Goal: Task Accomplishment & Management: Manage account settings

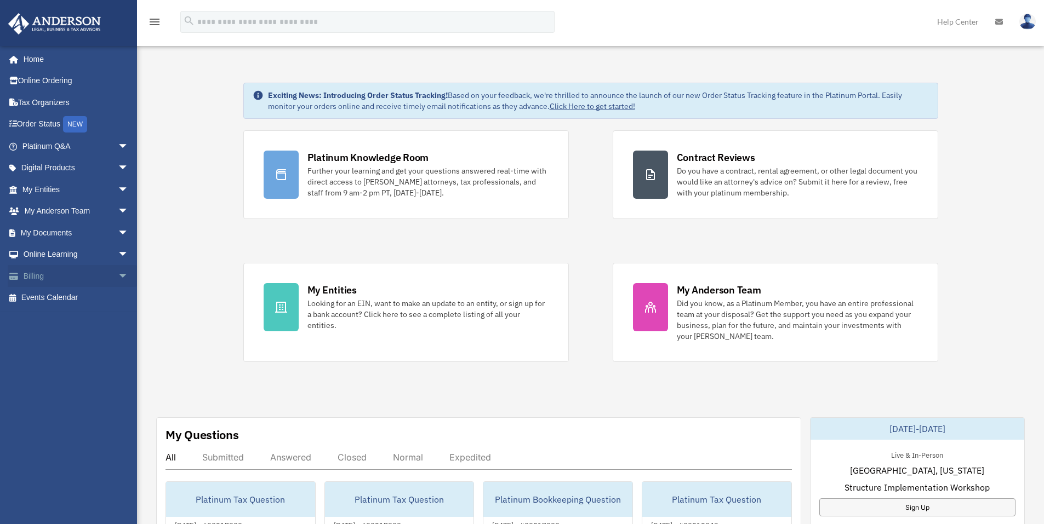
click at [118, 273] on span "arrow_drop_down" at bounding box center [129, 276] width 22 height 22
click at [77, 324] on link "Past Invoices" at bounding box center [80, 320] width 130 height 22
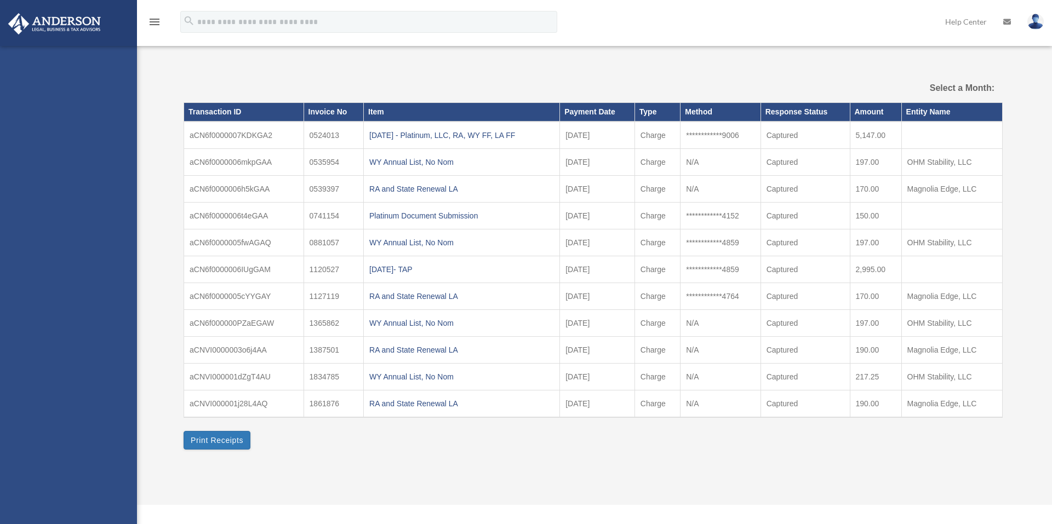
select select
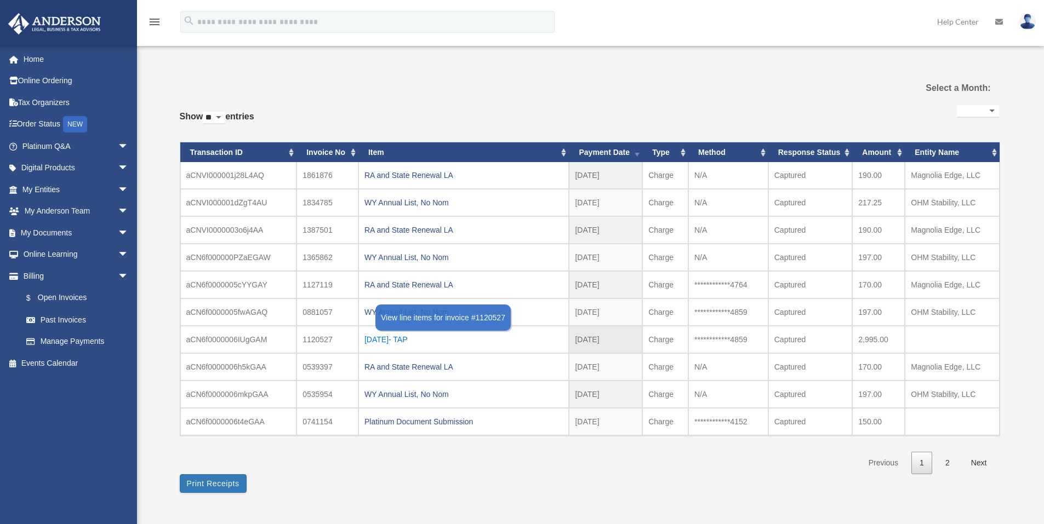
click at [412, 338] on div "[DATE]- TAP" at bounding box center [463, 339] width 199 height 15
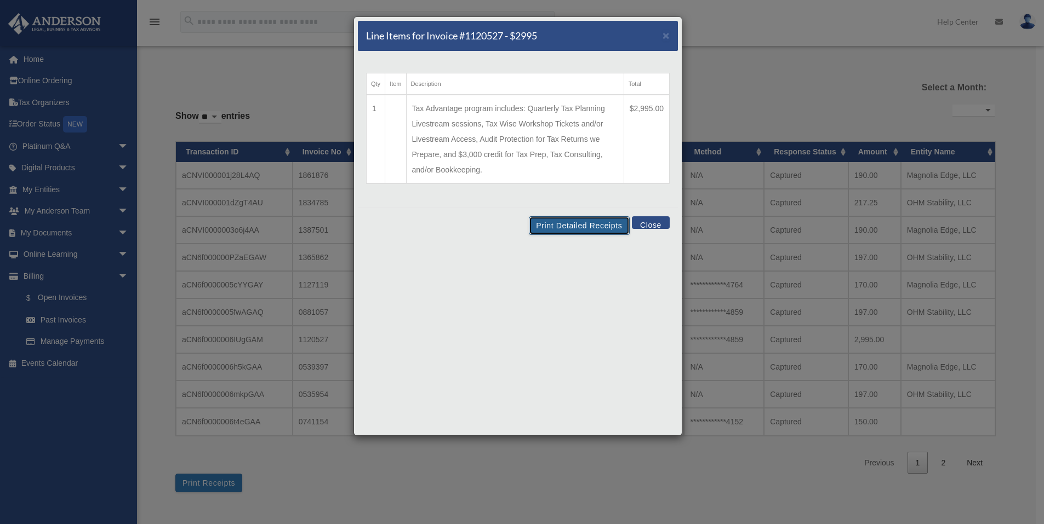
click at [580, 224] on button "Print Detailed Receipts" at bounding box center [579, 225] width 100 height 19
click at [650, 222] on button "Close" at bounding box center [651, 222] width 38 height 13
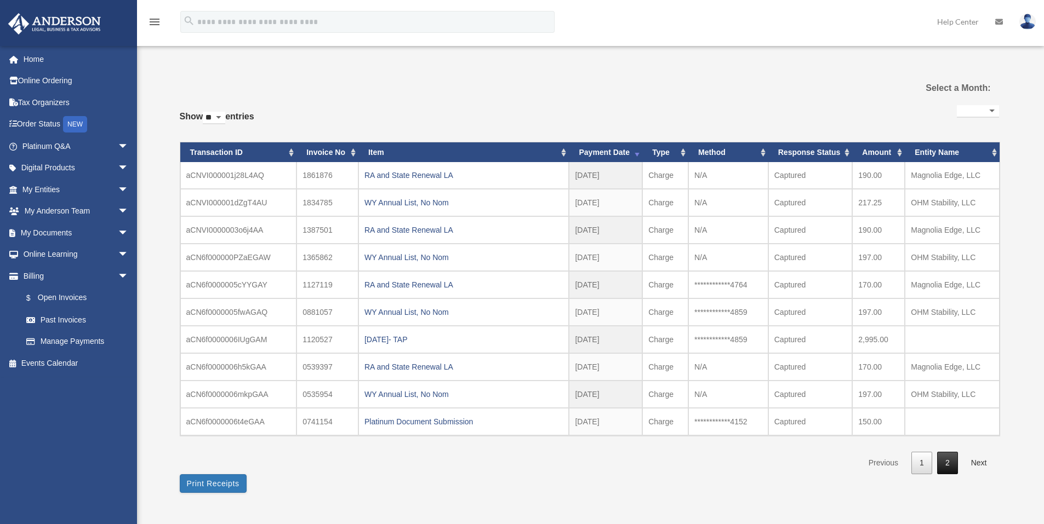
click at [944, 465] on link "2" at bounding box center [947, 463] width 21 height 22
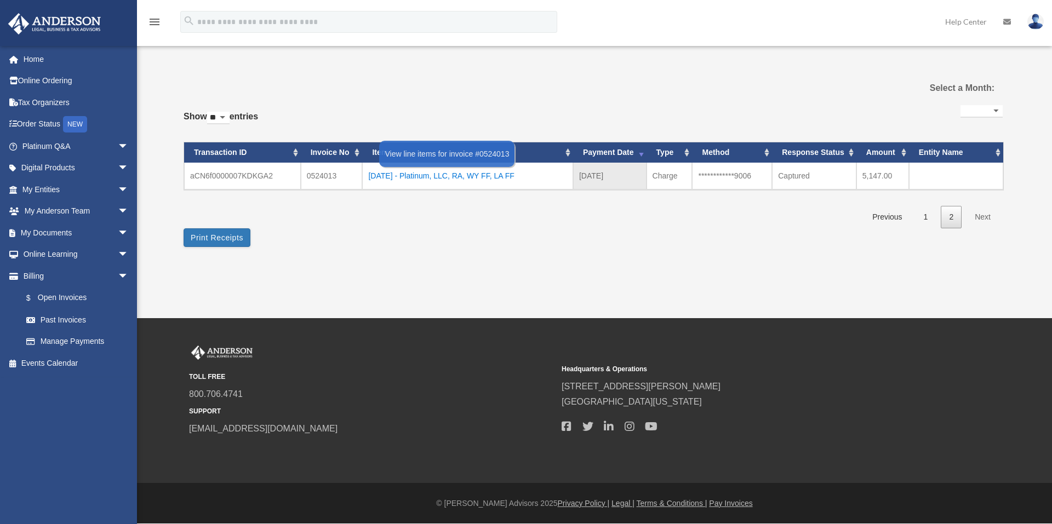
click at [454, 173] on div "[DATE] - Platinum, LLC, RA, WY FF, LA FF" at bounding box center [467, 175] width 199 height 15
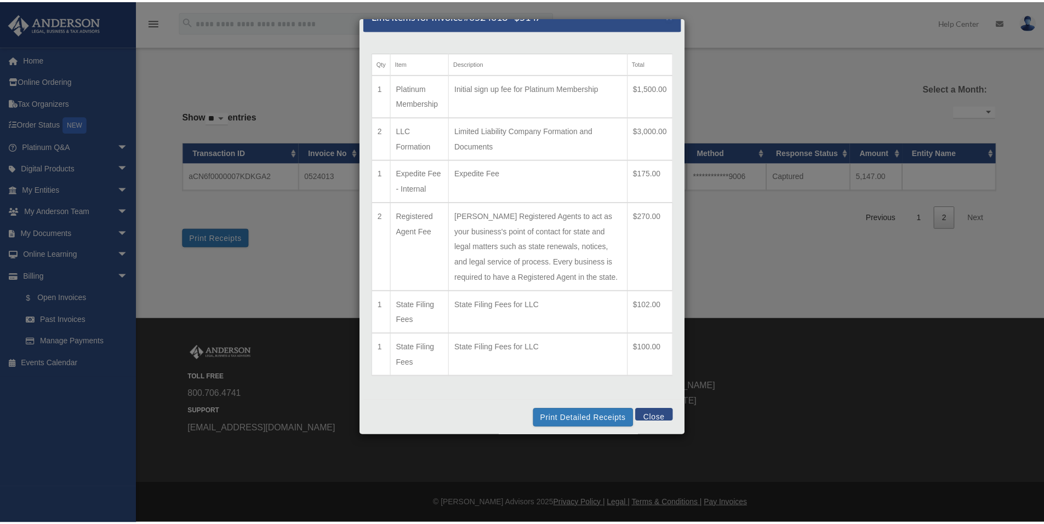
scroll to position [41, 0]
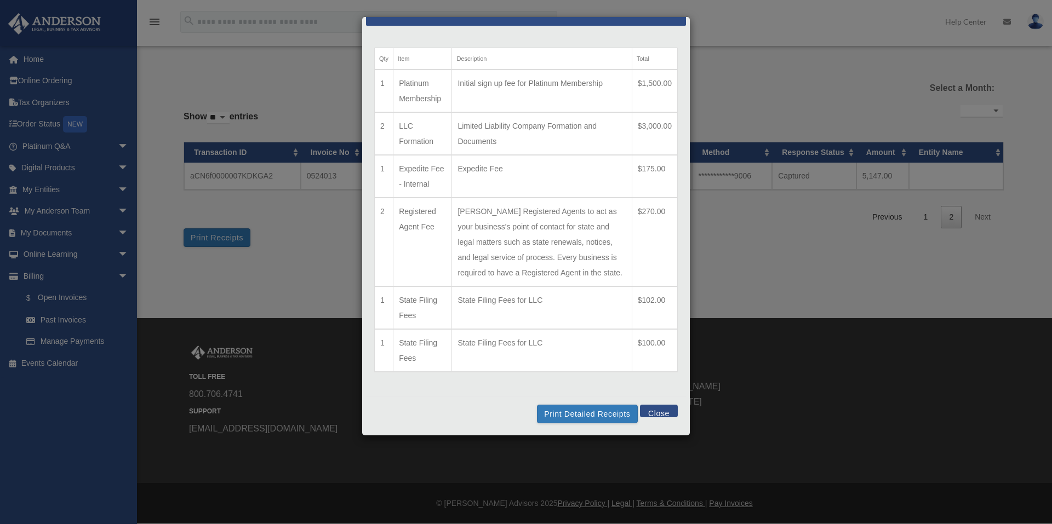
click at [651, 414] on button "Close" at bounding box center [659, 411] width 38 height 13
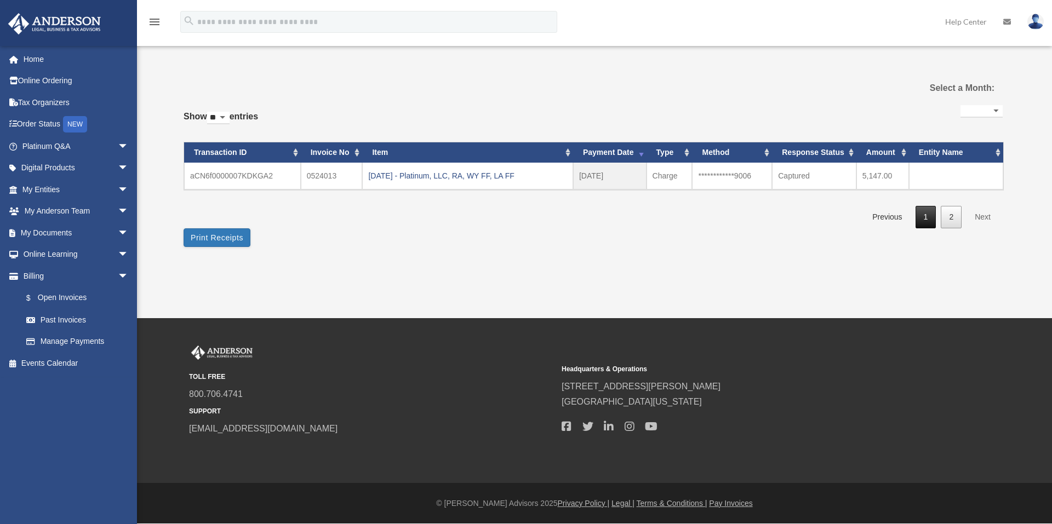
click at [928, 219] on link "1" at bounding box center [925, 217] width 21 height 22
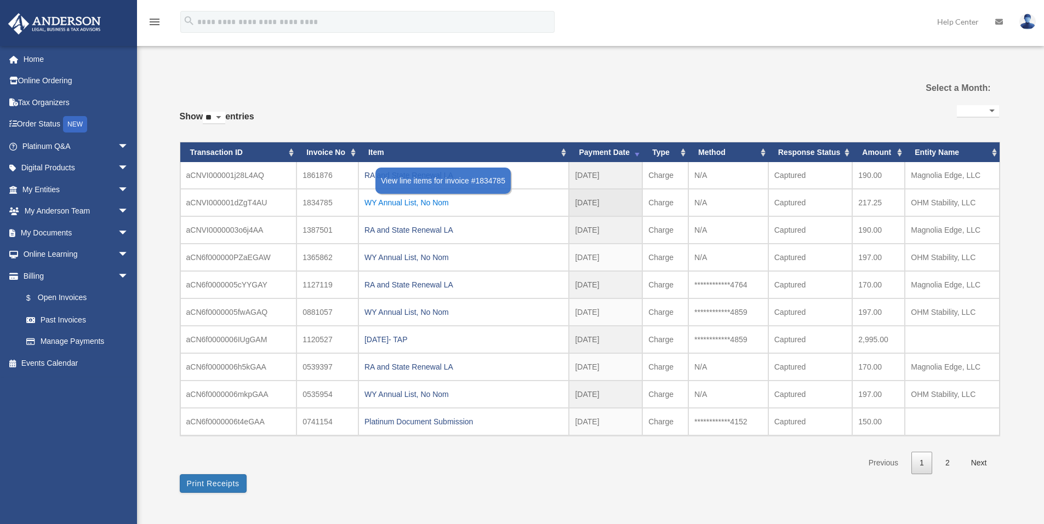
click at [441, 202] on div "WY Annual List, No Nom" at bounding box center [463, 202] width 199 height 15
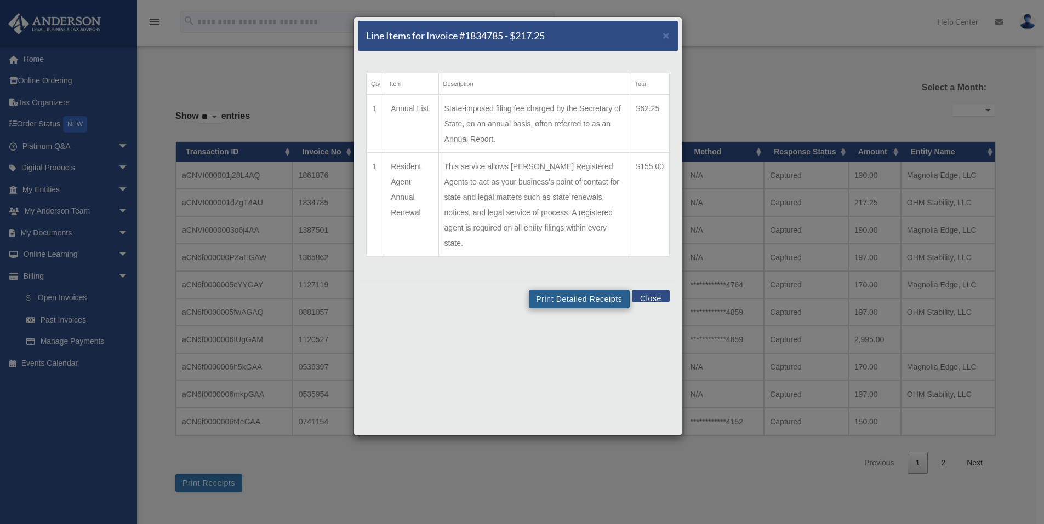
click at [569, 115] on td "State-imposed filing fee charged by the Secretary of State, on an annual basis,…" at bounding box center [534, 124] width 192 height 58
click at [657, 290] on button "Close" at bounding box center [651, 296] width 38 height 13
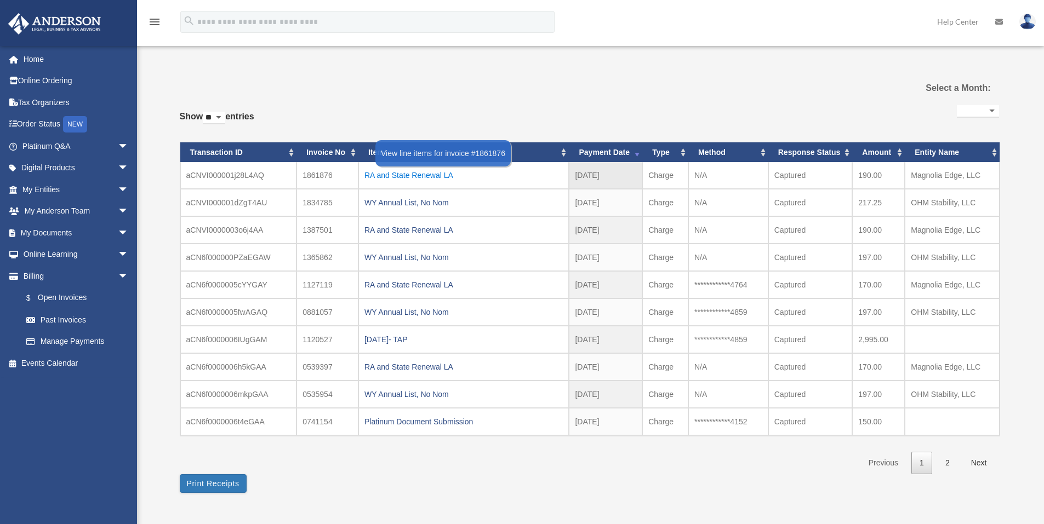
click at [420, 175] on div "RA and State Renewal LA" at bounding box center [463, 175] width 199 height 15
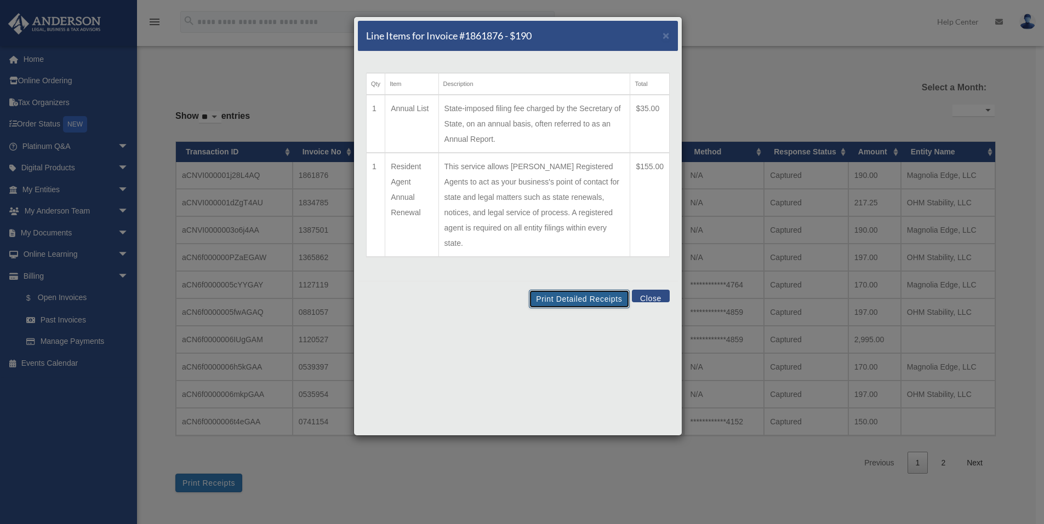
click at [581, 290] on button "Print Detailed Receipts" at bounding box center [579, 299] width 100 height 19
click at [652, 290] on button "Close" at bounding box center [651, 296] width 38 height 13
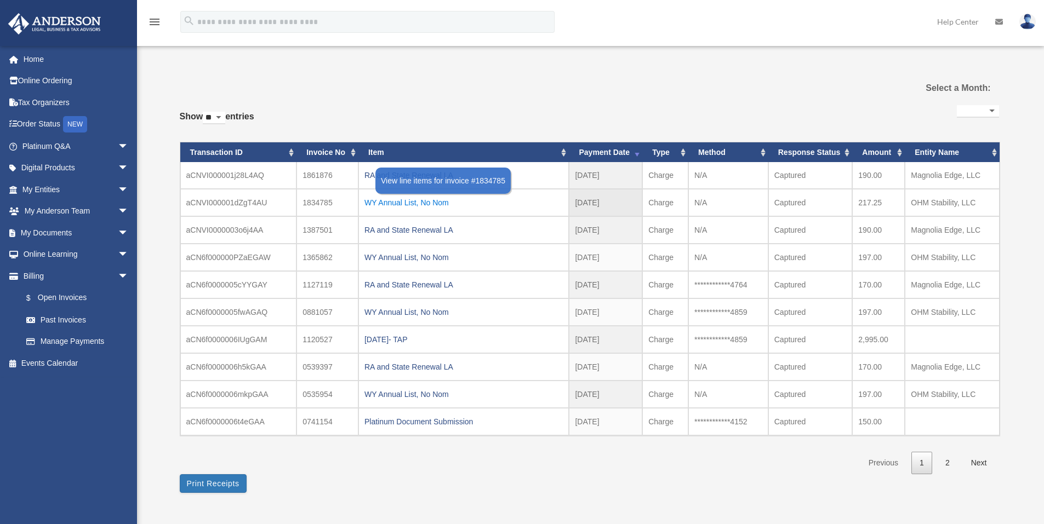
click at [413, 205] on div "WY Annual List, No Nom" at bounding box center [463, 202] width 199 height 15
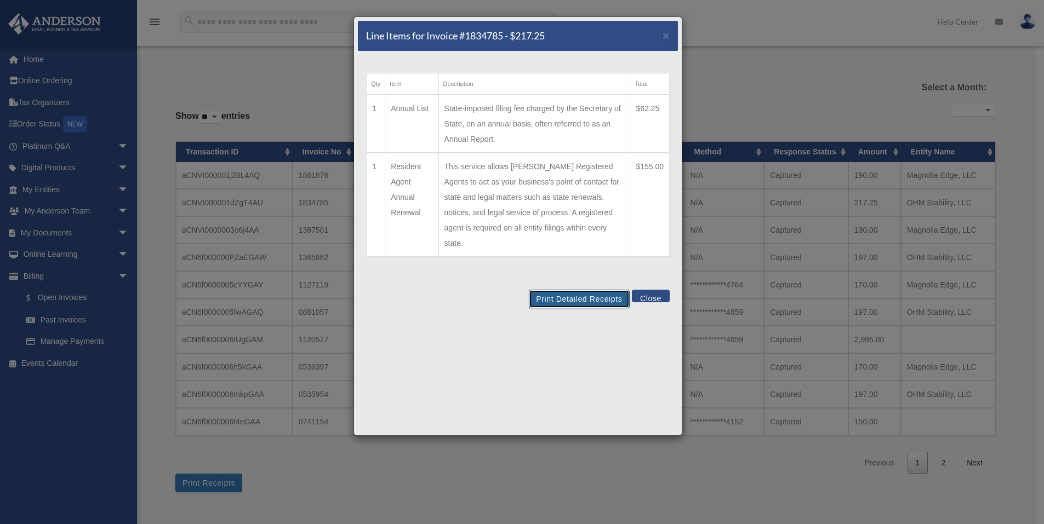
click at [583, 290] on button "Print Detailed Receipts" at bounding box center [579, 299] width 100 height 19
click at [651, 290] on button "Close" at bounding box center [651, 296] width 38 height 13
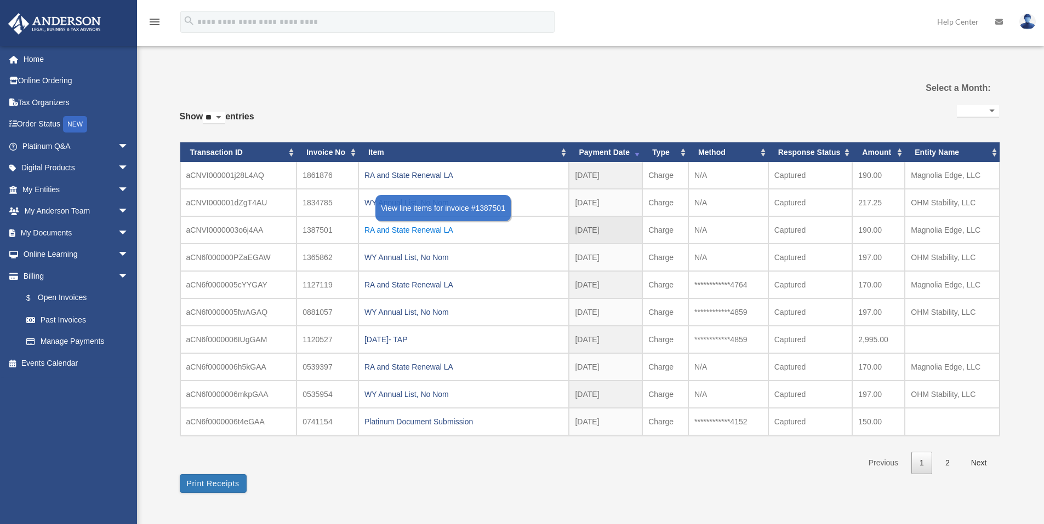
click at [430, 229] on div "RA and State Renewal LA" at bounding box center [463, 229] width 199 height 15
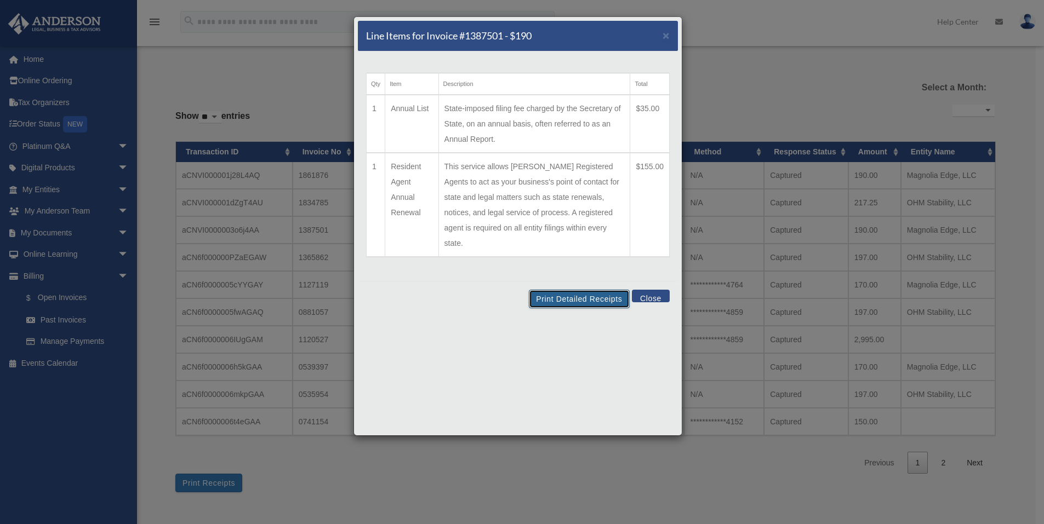
click at [587, 290] on button "Print Detailed Receipts" at bounding box center [579, 299] width 100 height 19
click at [662, 290] on button "Close" at bounding box center [651, 296] width 38 height 13
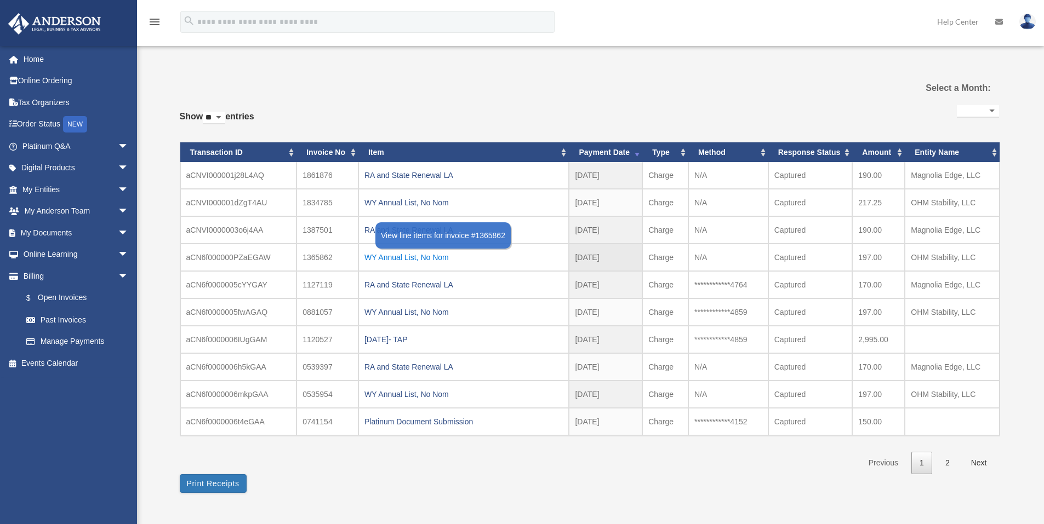
click at [439, 256] on div "WY Annual List, No Nom" at bounding box center [463, 257] width 199 height 15
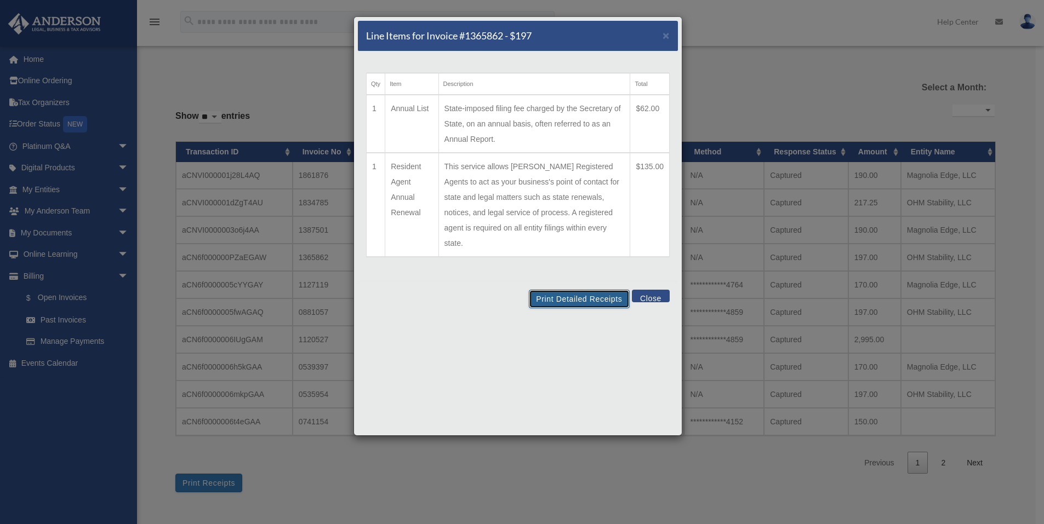
click at [587, 290] on button "Print Detailed Receipts" at bounding box center [579, 299] width 100 height 19
click at [659, 290] on button "Close" at bounding box center [651, 296] width 38 height 13
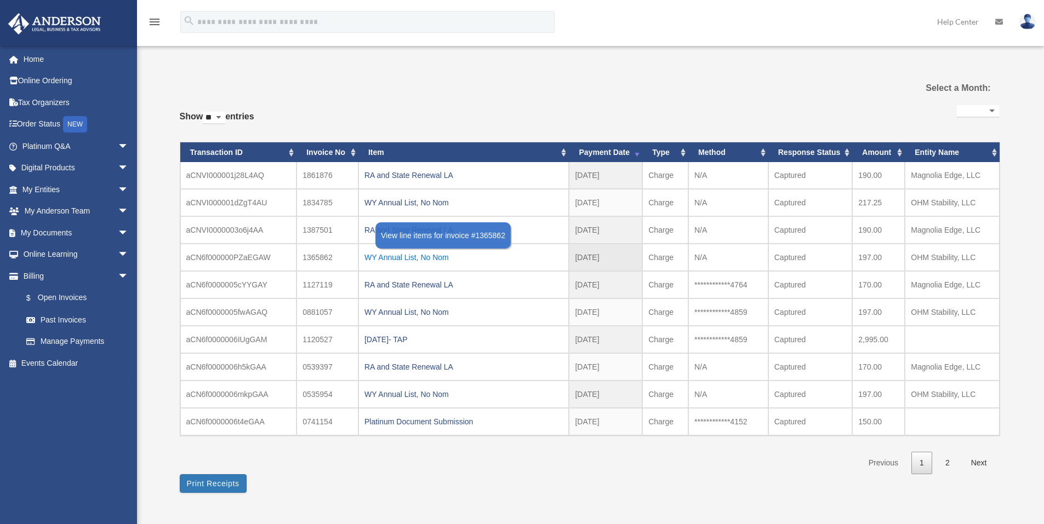
click at [434, 262] on div "WY Annual List, No Nom" at bounding box center [463, 257] width 199 height 15
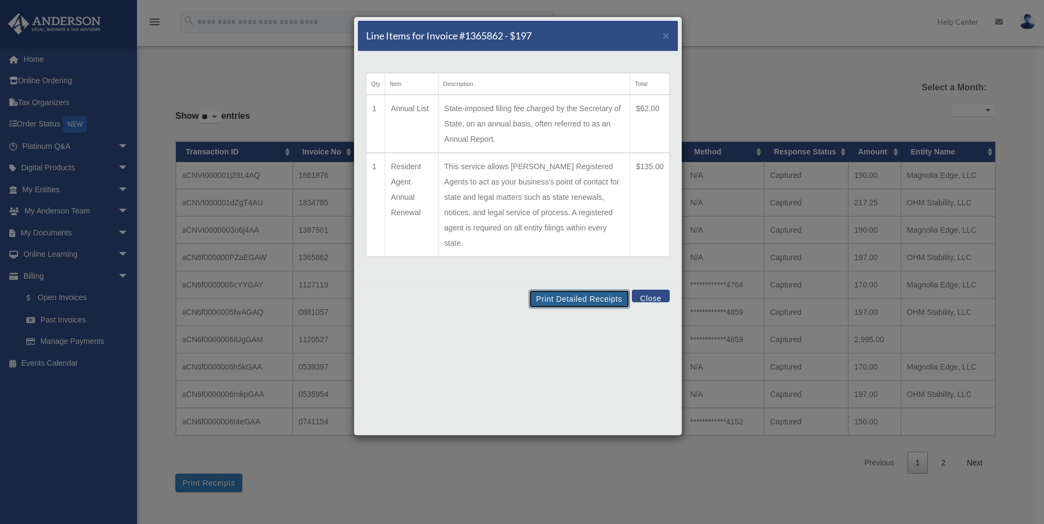
click at [585, 290] on button "Print Detailed Receipts" at bounding box center [579, 299] width 100 height 19
click at [657, 290] on button "Close" at bounding box center [651, 296] width 38 height 13
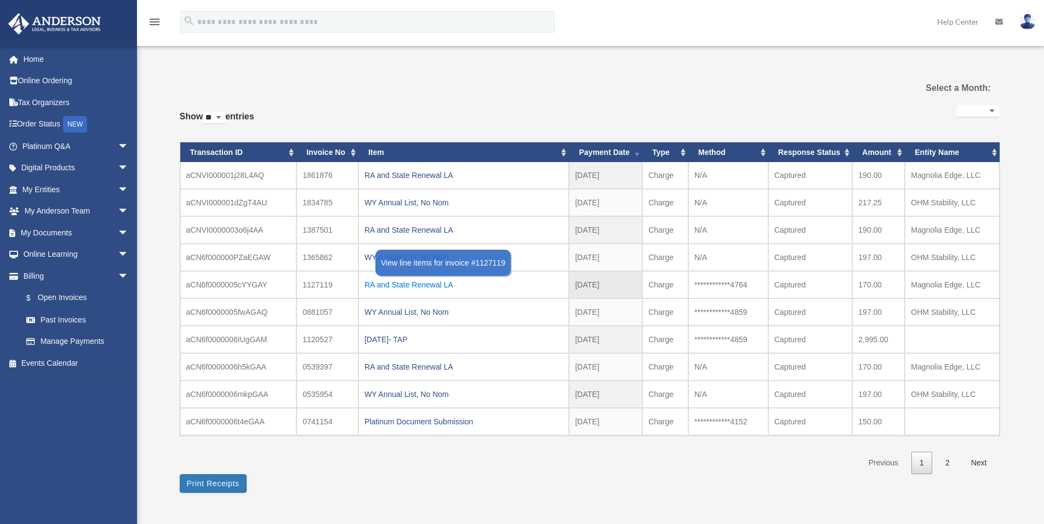
click at [439, 284] on div "RA and State Renewal LA" at bounding box center [463, 284] width 199 height 15
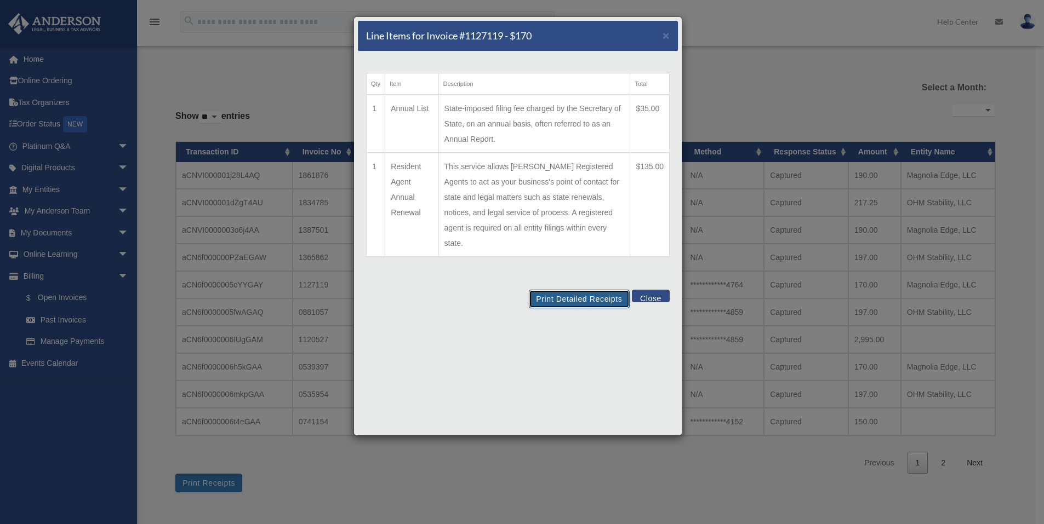
click at [581, 290] on button "Print Detailed Receipts" at bounding box center [579, 299] width 100 height 19
click at [596, 290] on button "Print Detailed Receipts" at bounding box center [579, 299] width 100 height 19
click at [648, 290] on button "Close" at bounding box center [651, 296] width 38 height 13
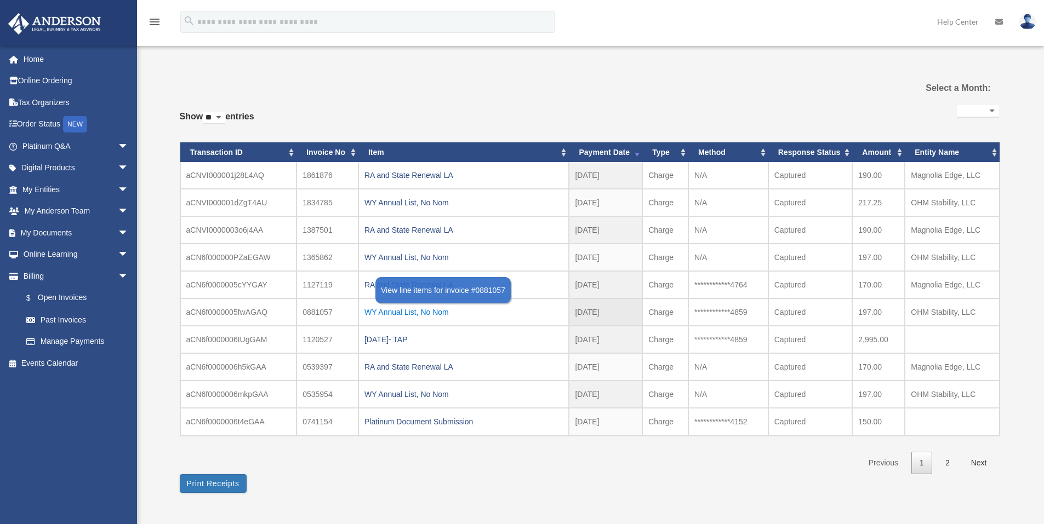
click at [440, 314] on div "WY Annual List, No Nom" at bounding box center [463, 312] width 199 height 15
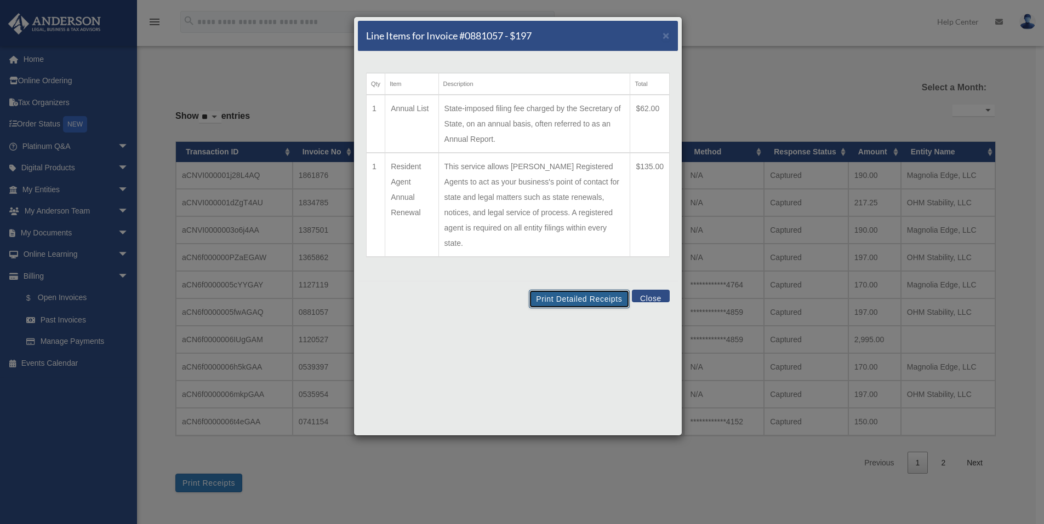
click at [573, 290] on button "Print Detailed Receipts" at bounding box center [579, 299] width 100 height 19
click at [596, 290] on button "Print Detailed Receipts" at bounding box center [579, 299] width 100 height 19
click at [651, 290] on button "Close" at bounding box center [651, 296] width 38 height 13
